Goal: Transaction & Acquisition: Purchase product/service

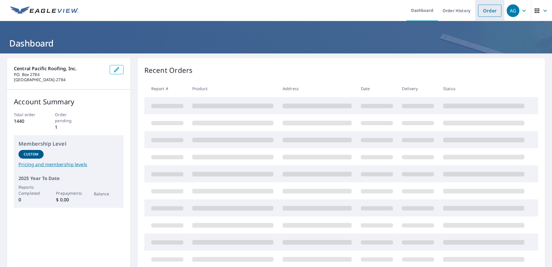
click at [485, 13] on link "Order" at bounding box center [489, 11] width 23 height 12
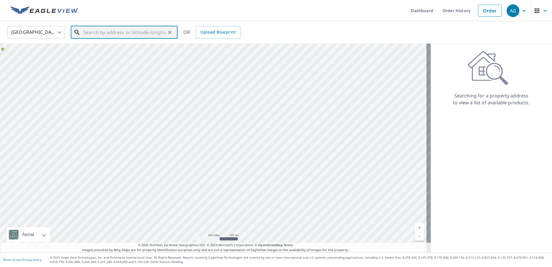
click at [95, 35] on input "text" at bounding box center [124, 32] width 82 height 16
click at [98, 52] on span "[STREET_ADDRESS]" at bounding box center [127, 49] width 91 height 7
type input "[STREET_ADDRESS]"
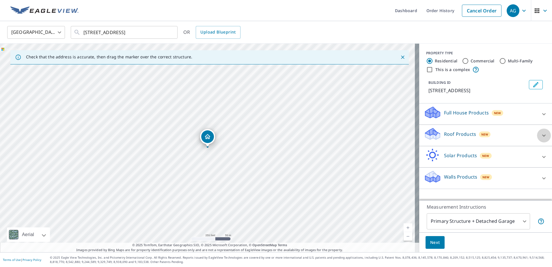
click at [541, 135] on icon at bounding box center [543, 135] width 7 height 7
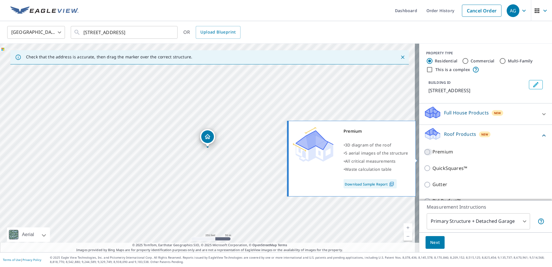
click at [424, 155] on input "Premium" at bounding box center [428, 151] width 9 height 7
checkbox input "true"
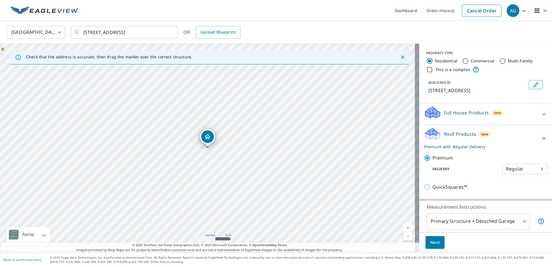
click at [432, 241] on span "Next" at bounding box center [435, 242] width 10 height 7
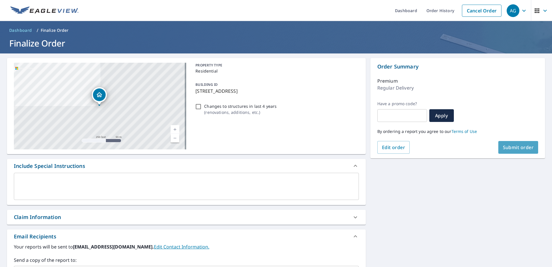
click at [505, 147] on span "Submit order" at bounding box center [518, 147] width 31 height 6
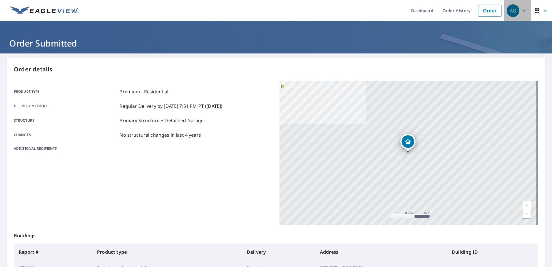
click at [520, 10] on icon "button" at bounding box center [523, 10] width 7 height 7
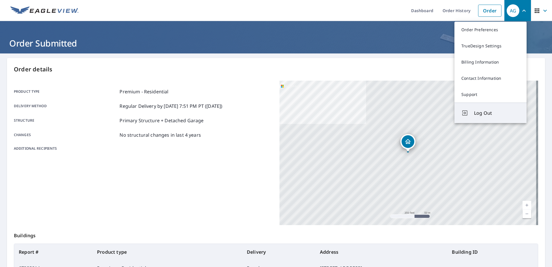
click at [475, 112] on span "Log Out" at bounding box center [497, 112] width 46 height 7
